Goal: Check status

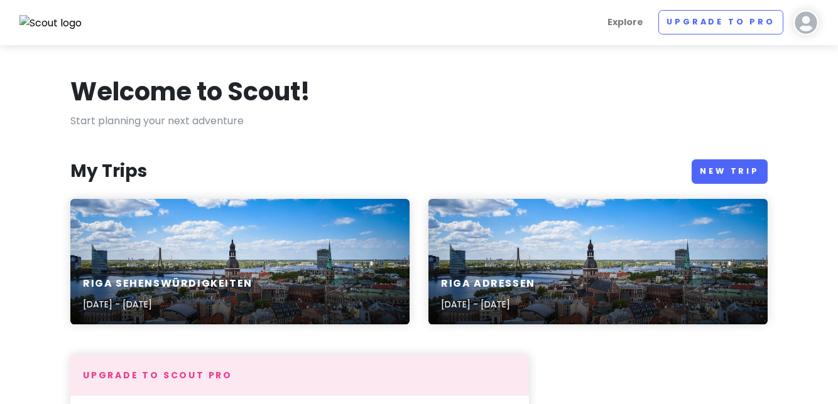
click at [256, 254] on div "Riga Sehenswürdigkeiten [DATE] - [DATE]" at bounding box center [239, 262] width 339 height 126
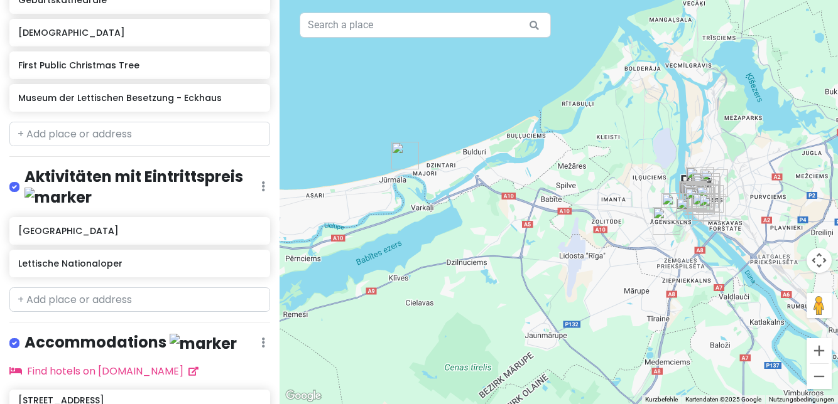
scroll to position [916, 0]
